Goal: Find specific page/section: Find specific page/section

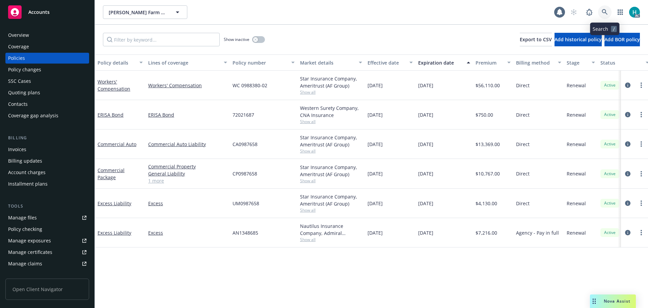
click at [603, 13] on icon at bounding box center [605, 12] width 6 height 6
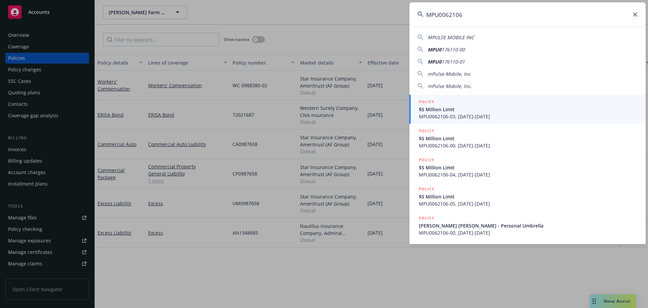
type input "MPU0062106"
